Goal: Use online tool/utility: Use online tool/utility

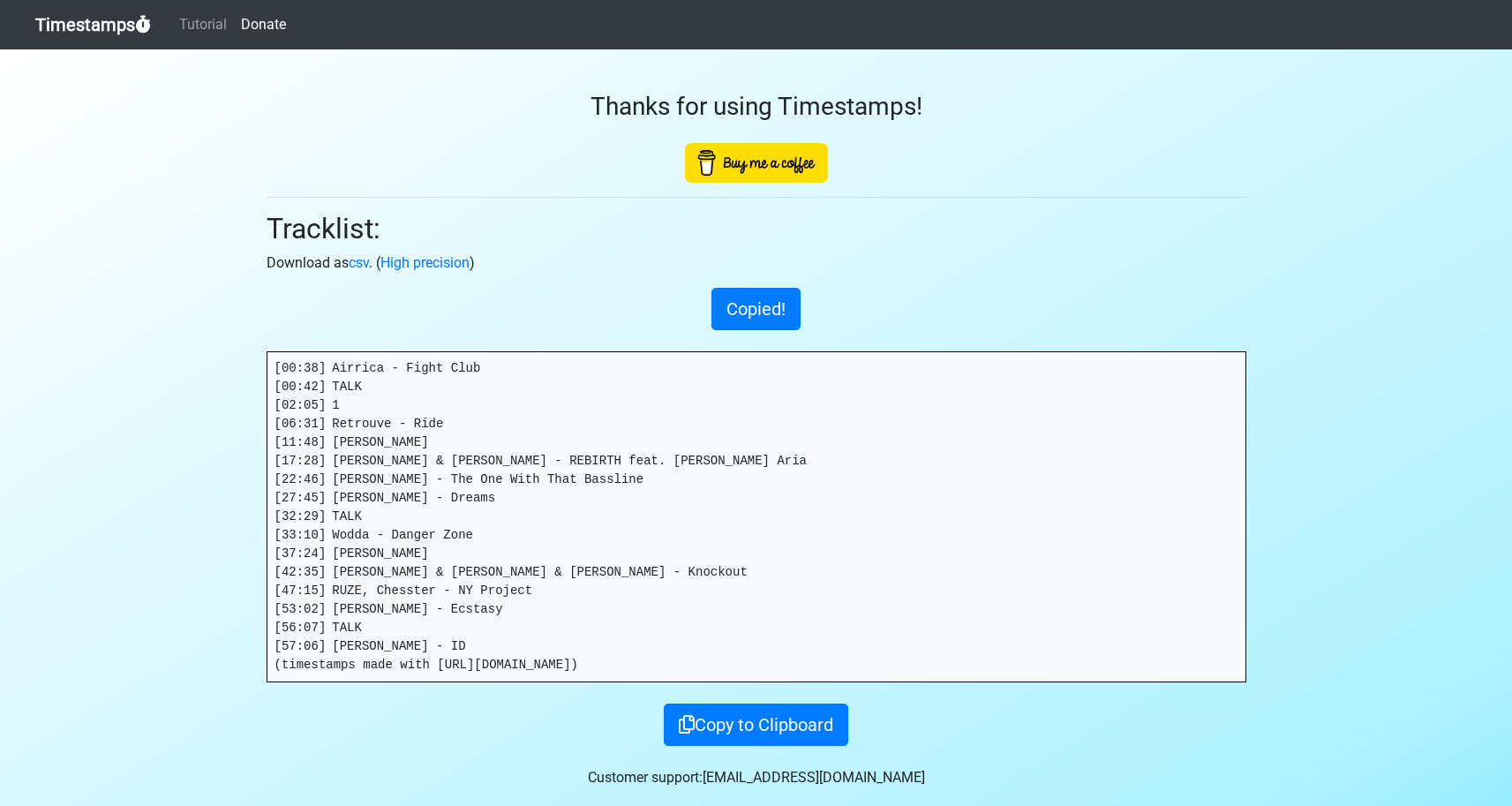
click at [80, 24] on link "Timestamps" at bounding box center [93, 24] width 115 height 36
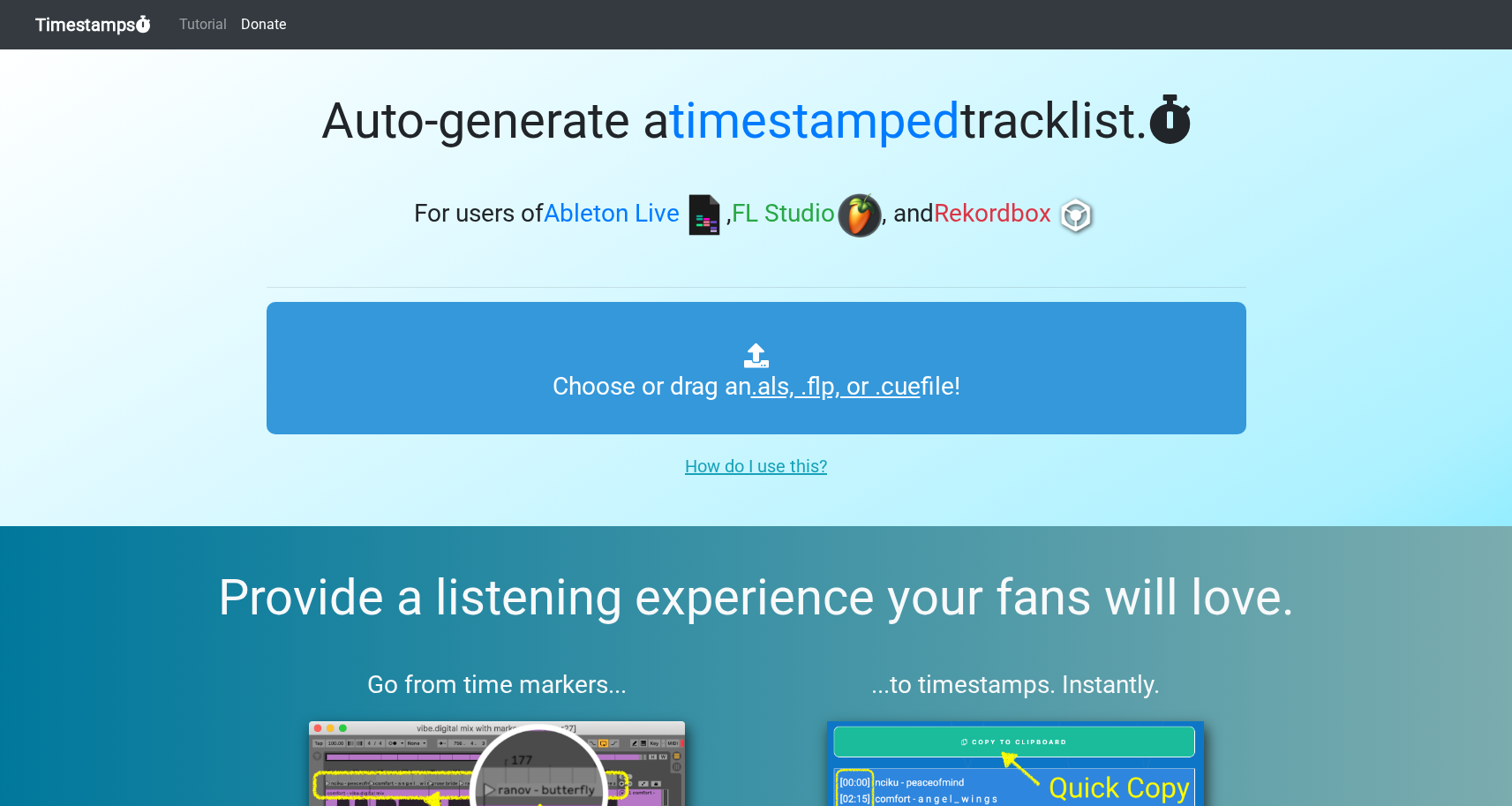
type input "C:\fakepath\[PERSON_NAME] - CREATION PARK RADIO.als"
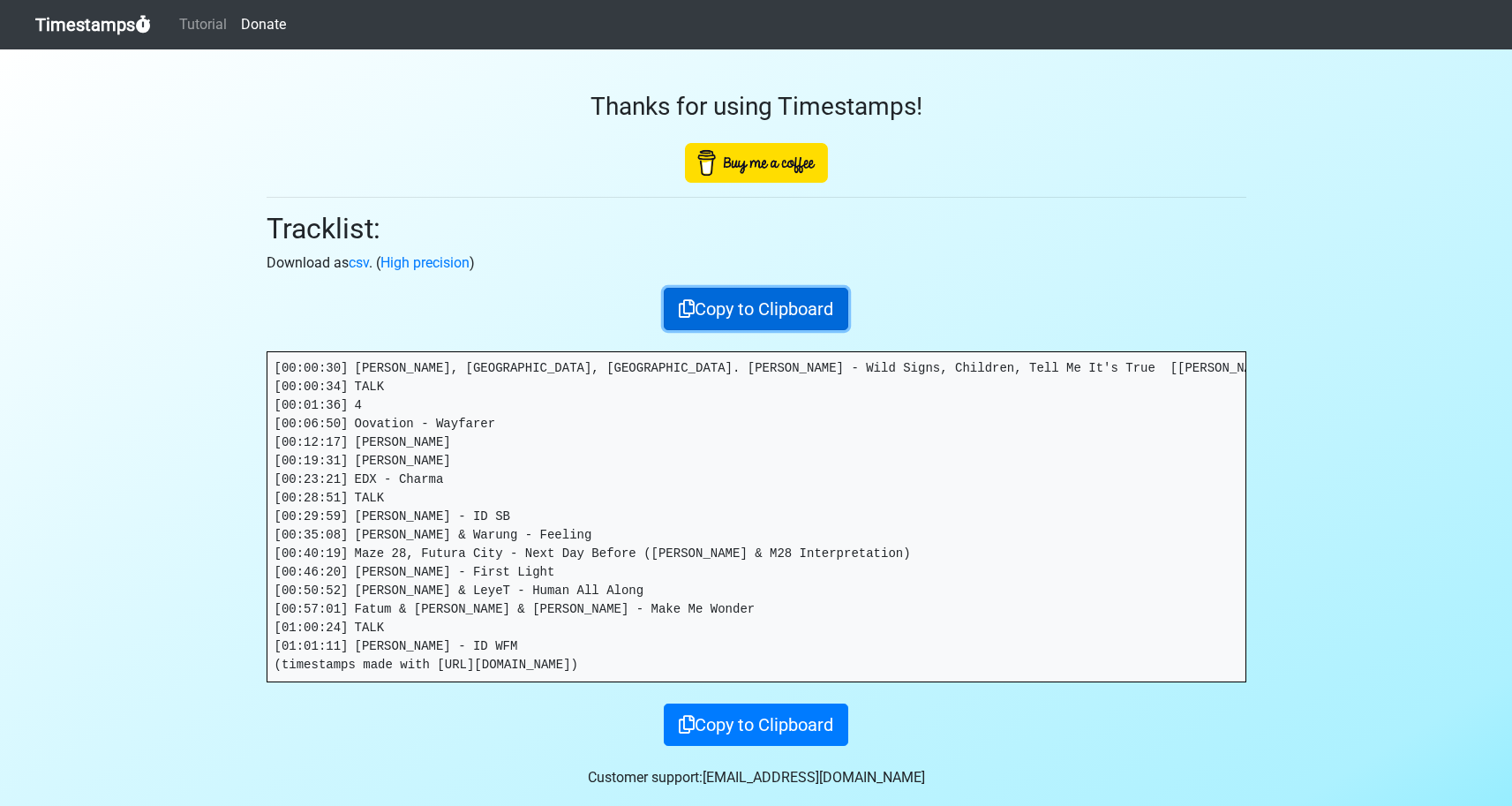
click at [764, 313] on button "Copy to Clipboard" at bounding box center [756, 309] width 184 height 42
